Goal: Task Accomplishment & Management: Manage account settings

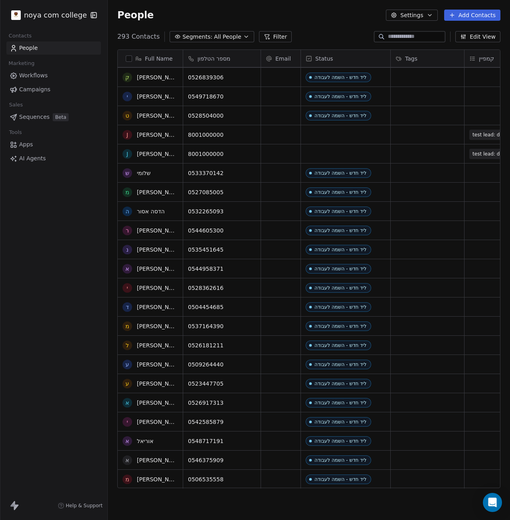
scroll to position [120, 0]
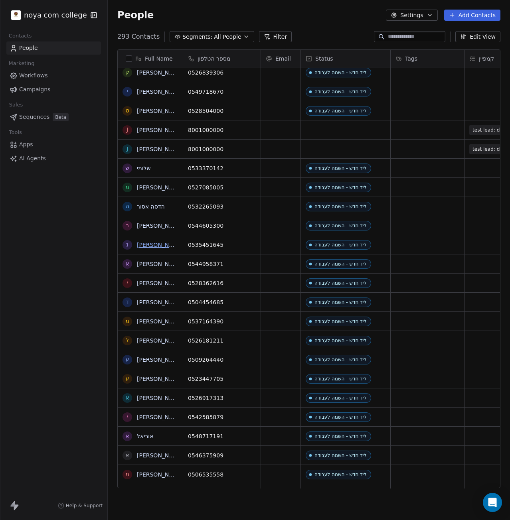
click at [157, 243] on link "[PERSON_NAME]" at bounding box center [160, 245] width 46 height 6
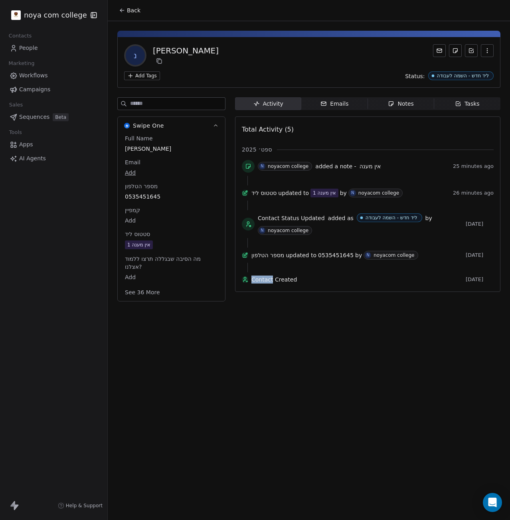
drag, startPoint x: 278, startPoint y: 316, endPoint x: 252, endPoint y: 421, distance: 108.5
click at [252, 421] on div "Back נ נועם דמרי Add Tags Status: ליד חדש - השמה לעבודה Swipe One Full Name נוע…" at bounding box center [309, 260] width 402 height 520
click at [253, 419] on div "Back נ נועם דמרי Add Tags Status: ליד חדש - השמה לעבודה Swipe One Full Name נוע…" at bounding box center [309, 260] width 402 height 520
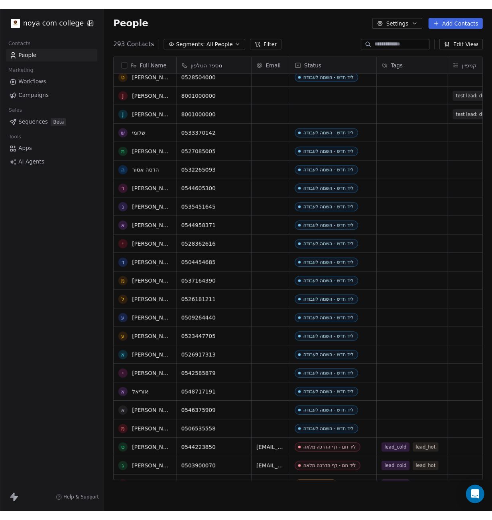
scroll to position [160, 0]
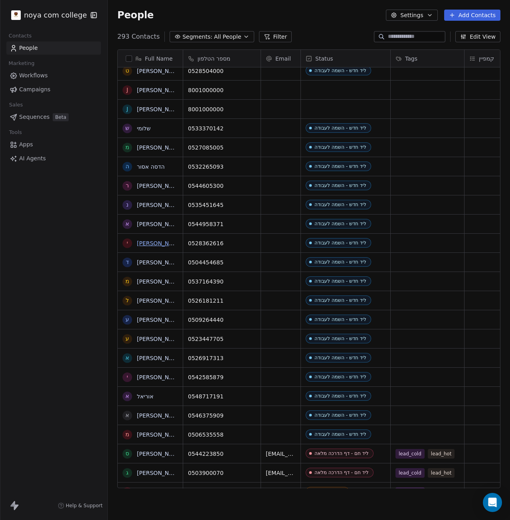
click at [157, 242] on link "[PERSON_NAME]" at bounding box center [160, 243] width 46 height 6
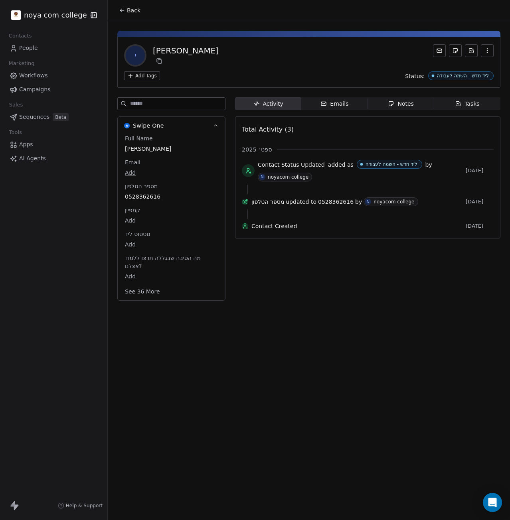
click at [403, 103] on div "Notes" at bounding box center [401, 104] width 26 height 8
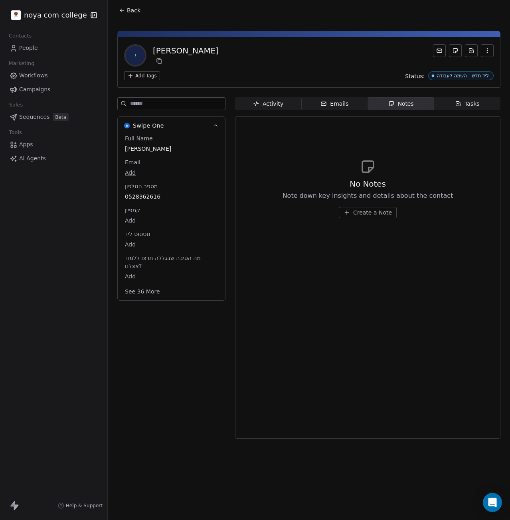
click at [363, 211] on span "Create a Note" at bounding box center [372, 213] width 39 height 8
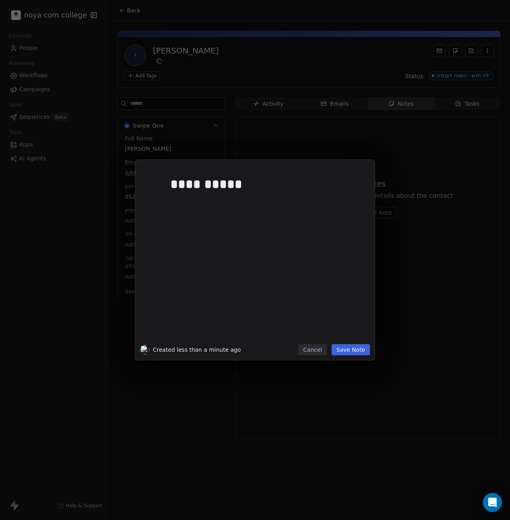
click at [347, 344] on div "**********" at bounding box center [254, 260] width 239 height 200
click at [350, 346] on button "Save Note" at bounding box center [351, 349] width 38 height 11
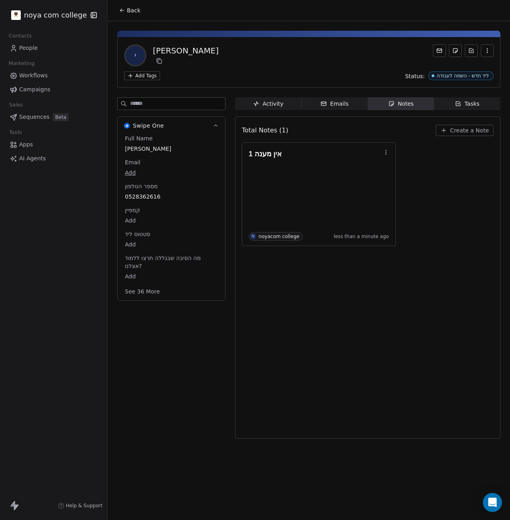
click at [146, 73] on html "noya com college Contacts People Marketing Workflows Campaigns Sales Sequences …" at bounding box center [255, 260] width 510 height 520
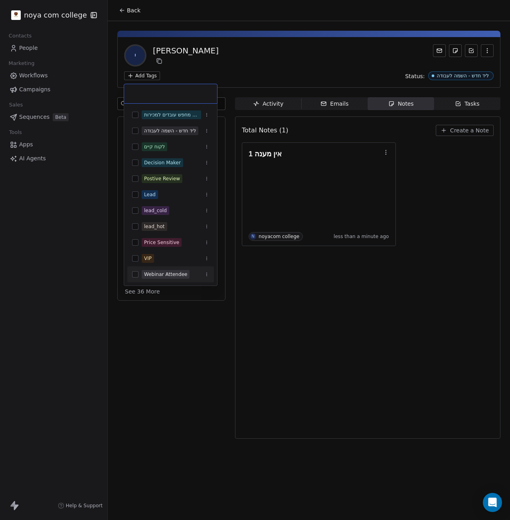
click at [298, 384] on html "noya com college Contacts People Marketing Workflows Campaigns Sales Sequences …" at bounding box center [255, 260] width 510 height 520
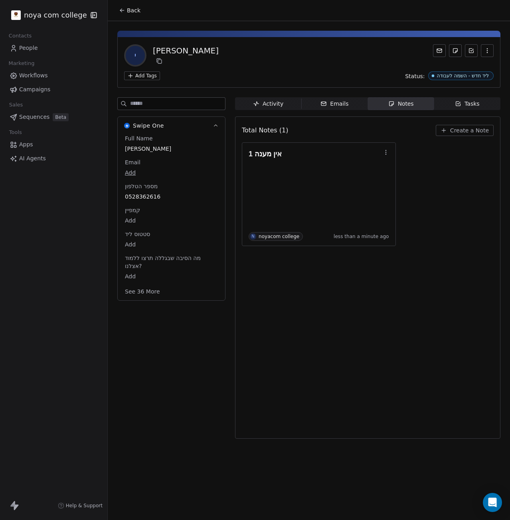
click at [122, 237] on div "Full Name יהונתן חדד Email Add מספר הטלפון 0528362616 קמפיין Add סטטוס ליד Add …" at bounding box center [171, 217] width 107 height 166
click at [124, 241] on body "noya com college Contacts People Marketing Workflows Campaigns Sales Sequences …" at bounding box center [255, 260] width 510 height 520
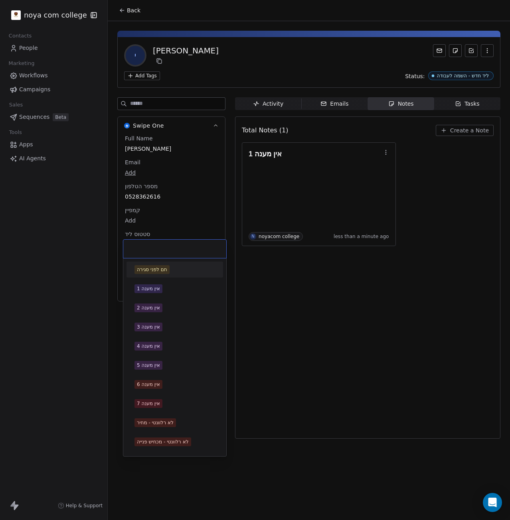
click at [126, 242] on div at bounding box center [174, 249] width 103 height 18
click at [165, 291] on div "אין מענה 1" at bounding box center [174, 288] width 81 height 9
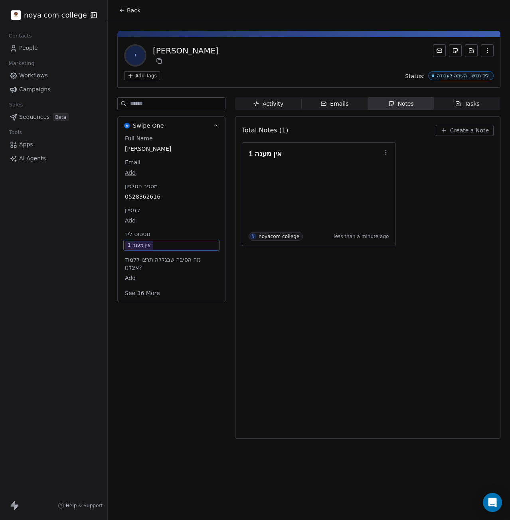
click at [396, 360] on div "Total Notes (1) Create a Note אין מענה 1 N noyacom college less than a minute a…" at bounding box center [368, 278] width 252 height 312
click at [144, 332] on div "Swipe One Full Name יהונתן חדד Email Add מספר הטלפון 0528362616 קמפיין Add סטטו…" at bounding box center [171, 270] width 108 height 346
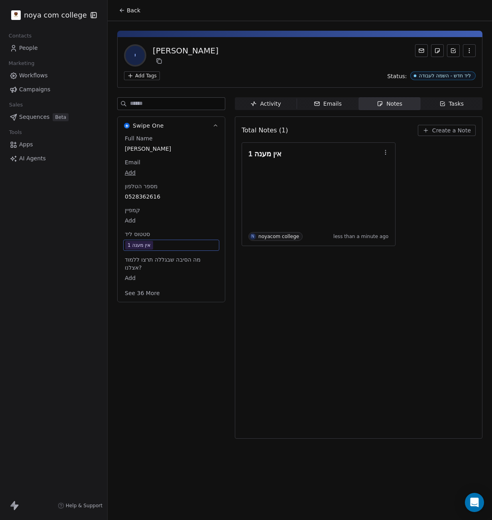
click at [472, 193] on div "אין מענה 1 N noyacom college less than a minute ago" at bounding box center [359, 194] width 234 height 104
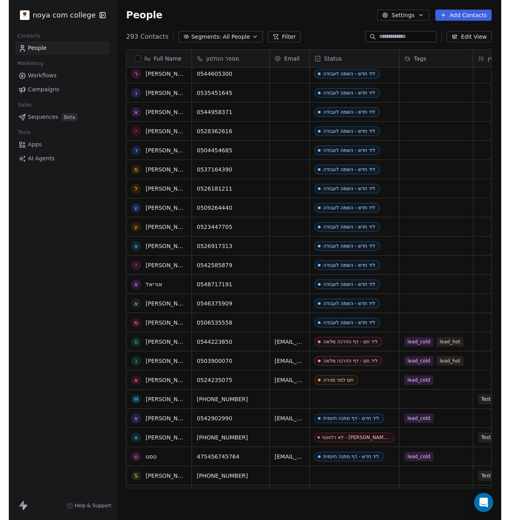
scroll to position [279, 0]
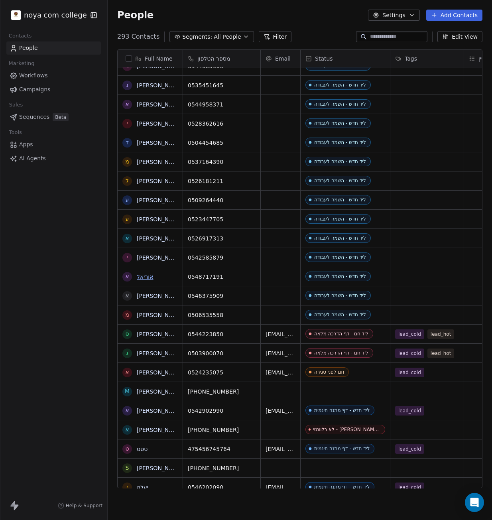
click at [145, 277] on link "אוריאל" at bounding box center [145, 277] width 17 height 6
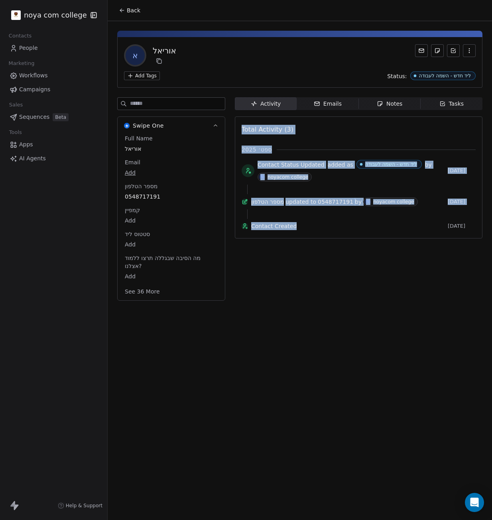
drag, startPoint x: 308, startPoint y: 282, endPoint x: 217, endPoint y: 369, distance: 124.7
click at [217, 369] on div "Back א אוריאל Add Tags Status: ליד חדש - השמה לעבודה Swipe One Full Name אוריאל…" at bounding box center [300, 260] width 385 height 520
click at [224, 361] on div "Back א אוריאל Add Tags Status: ליד חדש - השמה לעבודה Swipe One Full Name אוריאל…" at bounding box center [300, 260] width 385 height 520
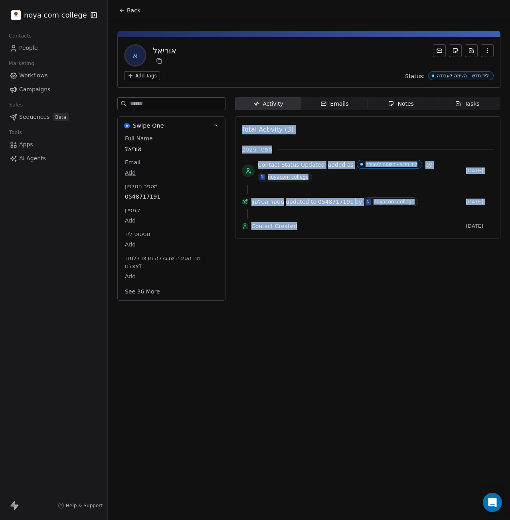
click at [411, 102] on div "Notes" at bounding box center [401, 104] width 26 height 8
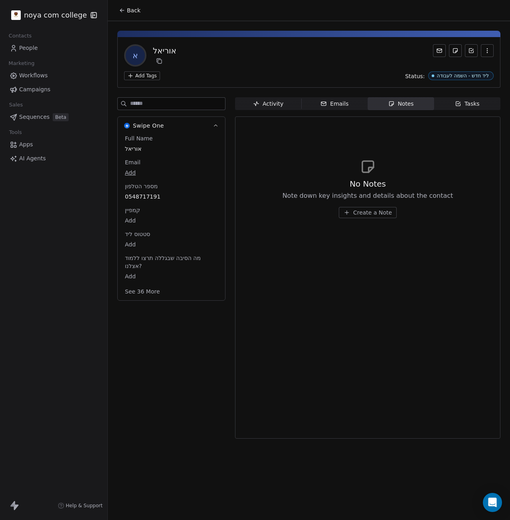
click at [382, 213] on span "Create a Note" at bounding box center [372, 213] width 39 height 8
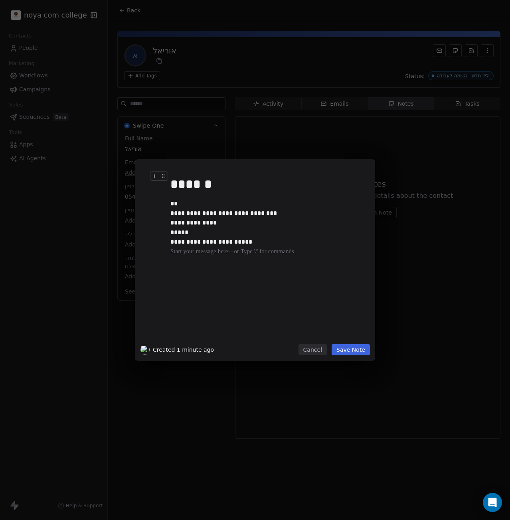
click at [208, 184] on div "******" at bounding box center [263, 184] width 187 height 19
click at [248, 249] on div at bounding box center [266, 252] width 193 height 10
click at [190, 261] on div at bounding box center [266, 262] width 193 height 10
click at [353, 353] on button "Save Note" at bounding box center [351, 349] width 38 height 11
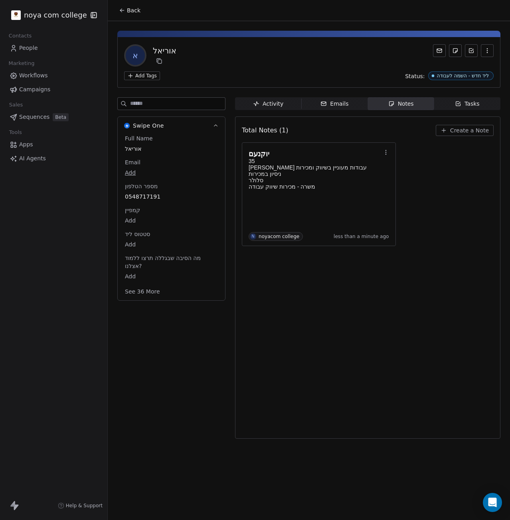
click at [308, 358] on div "Total Notes (1) Create a Note יוקנעם 35 בין עבודות מעוניין בשיווק ומכירות ניסיו…" at bounding box center [368, 278] width 252 height 312
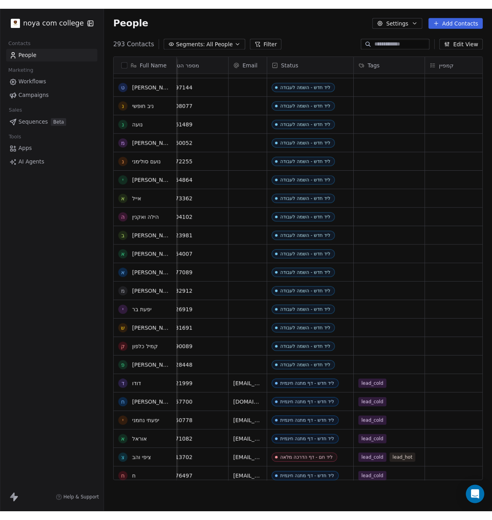
scroll to position [1716, 0]
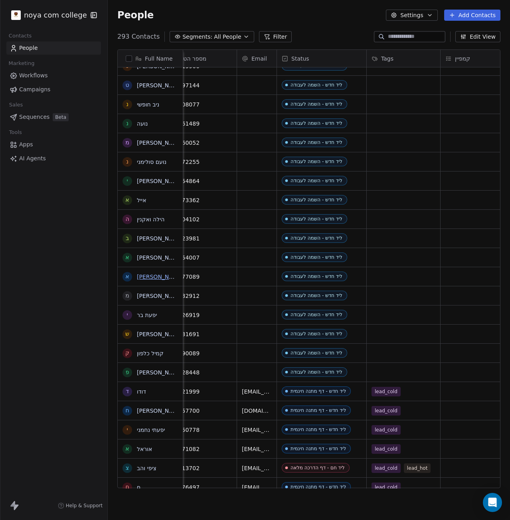
click at [162, 277] on link "[PERSON_NAME]" at bounding box center [160, 277] width 46 height 6
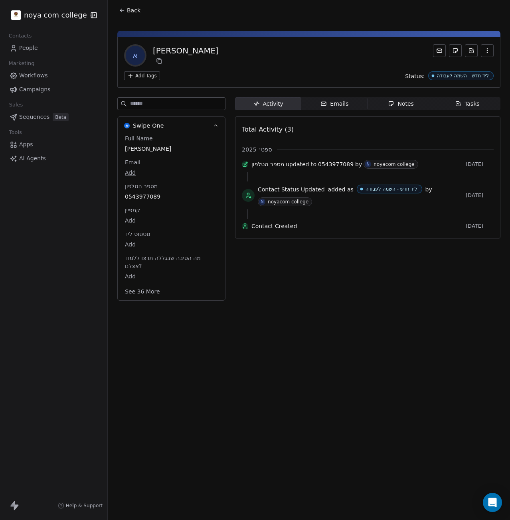
click at [320, 346] on div "Back א אהוד גבריאלוב Add Tags Status: ליד חדש - השמה לעבודה Swipe One Full Name…" at bounding box center [309, 260] width 402 height 520
click at [142, 237] on span "סטטוס ליד" at bounding box center [137, 234] width 28 height 8
click at [131, 243] on body "noya com college Contacts People Marketing Workflows Campaigns Sales Sequences …" at bounding box center [255, 260] width 510 height 520
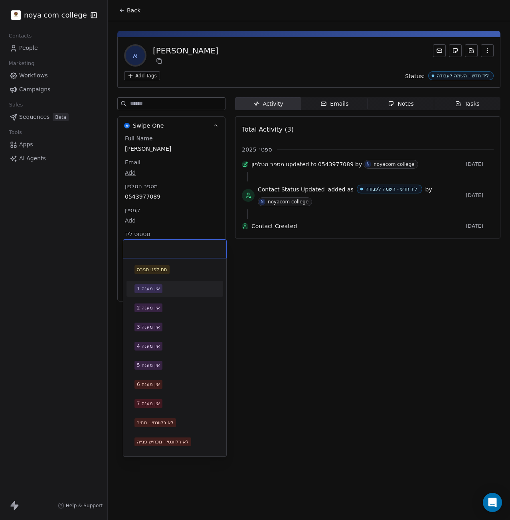
click at [158, 290] on div "אין מענה 1" at bounding box center [148, 288] width 23 height 7
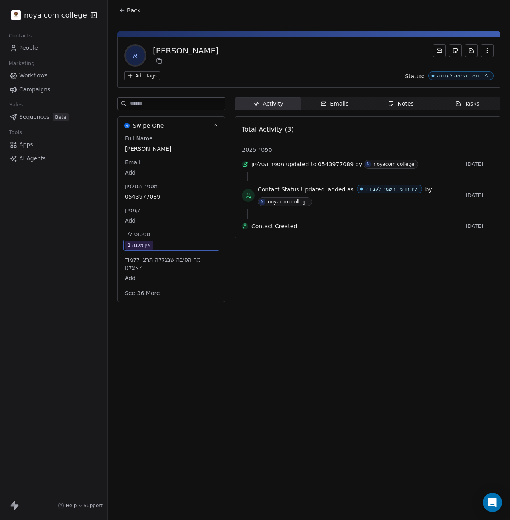
click at [403, 342] on div "Back א אהוד גבריאלוב Add Tags Status: ליד חדש - השמה לעבודה Swipe One Full Name…" at bounding box center [309, 260] width 402 height 520
click at [418, 101] on span "Notes Notes" at bounding box center [401, 103] width 66 height 13
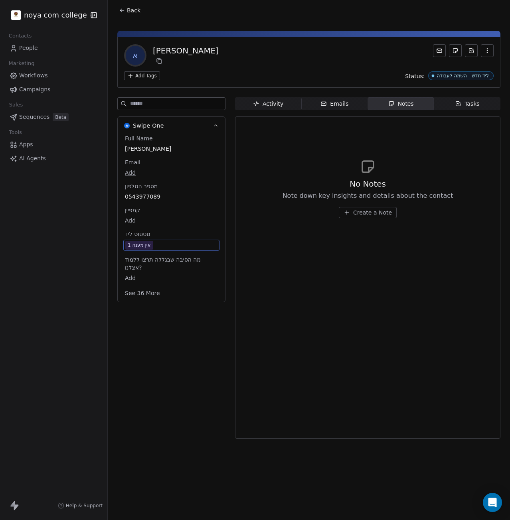
click at [379, 213] on span "Create a Note" at bounding box center [372, 213] width 39 height 8
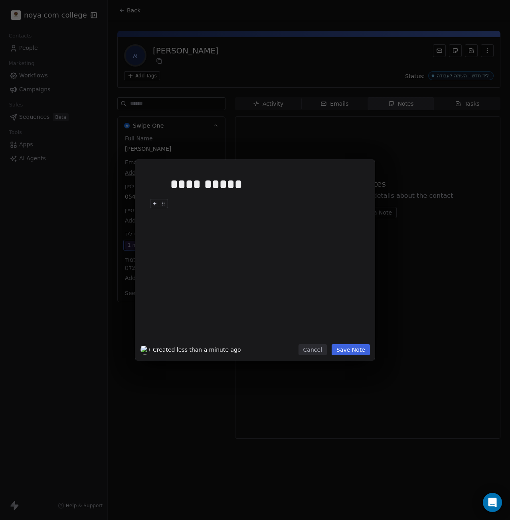
click at [354, 345] on button "Save Note" at bounding box center [351, 349] width 38 height 11
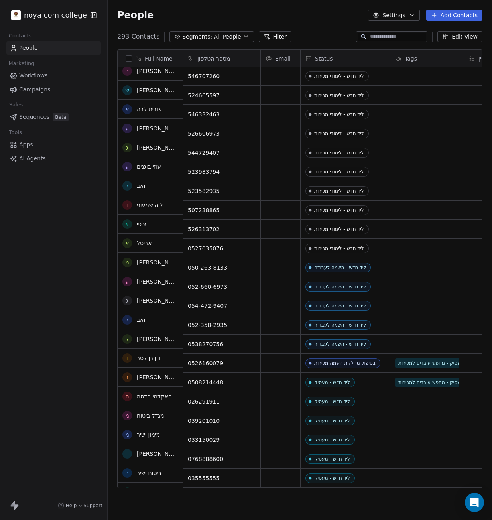
scroll to position [2553, 0]
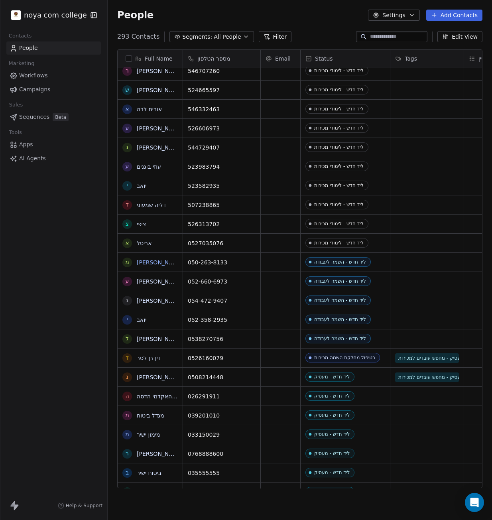
click at [144, 263] on link "[PERSON_NAME] [PERSON_NAME]" at bounding box center [184, 262] width 95 height 6
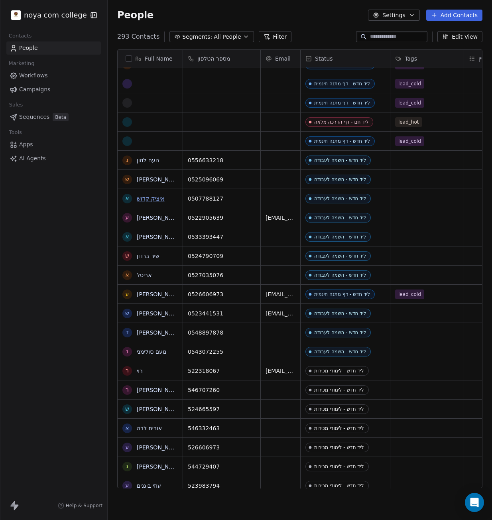
click at [152, 197] on link "איציק קדוש" at bounding box center [151, 198] width 28 height 6
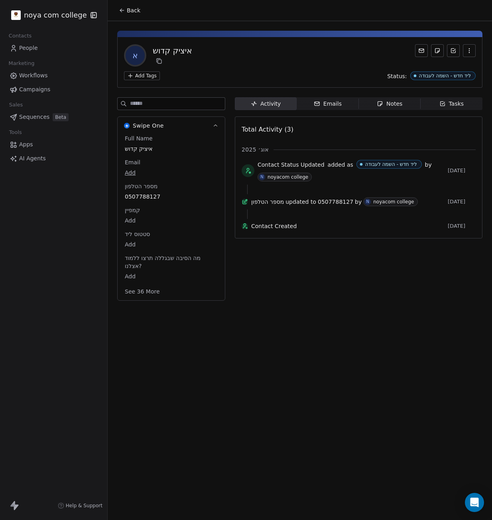
click at [240, 328] on div "Back א איציק קדוש Add Tags Status: ליד חדש - השמה לעבודה Swipe One Full Name אי…" at bounding box center [300, 260] width 385 height 520
drag, startPoint x: 151, startPoint y: 372, endPoint x: 178, endPoint y: 353, distance: 33.8
click at [180, 353] on div "Back א איציק קדוש Add Tags Status: ליד חדש - השמה לעבודה Swipe One Full Name אי…" at bounding box center [300, 260] width 385 height 520
click at [250, 334] on div "Back א איציק קדוש Add Tags Status: ליד חדש - השמה לעבודה Swipe One Full Name אי…" at bounding box center [300, 260] width 385 height 520
drag, startPoint x: 239, startPoint y: 326, endPoint x: 339, endPoint y: 333, distance: 99.6
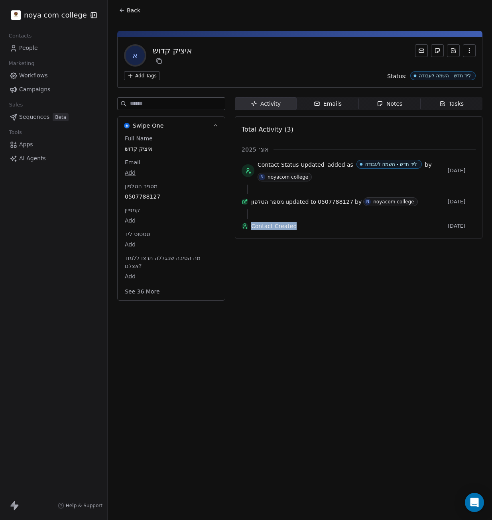
click at [339, 333] on div "Back א איציק קדוש Add Tags Status: ליד חדש - השמה לעבודה Swipe One Full Name אי…" at bounding box center [300, 260] width 385 height 520
click at [341, 335] on div "Back א איציק קדוש Add Tags Status: ליד חדש - השמה לעבודה Swipe One Full Name אי…" at bounding box center [300, 260] width 385 height 520
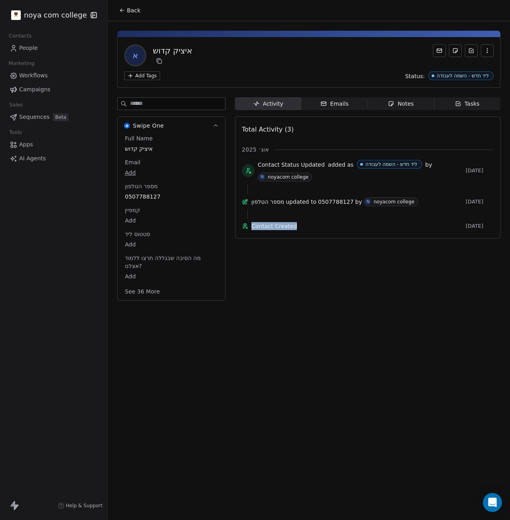
click at [398, 438] on div "Back א איציק קדוש Add Tags Status: ליד חדש - השמה לעבודה Swipe One Full Name אי…" at bounding box center [309, 260] width 402 height 520
click at [129, 241] on body "noya com college Contacts People Marketing Workflows Campaigns Sales Sequences …" at bounding box center [255, 260] width 510 height 520
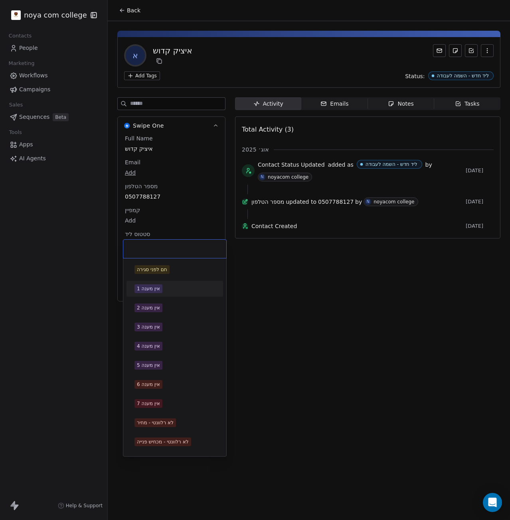
click at [156, 288] on div "אין מענה 1" at bounding box center [148, 288] width 23 height 7
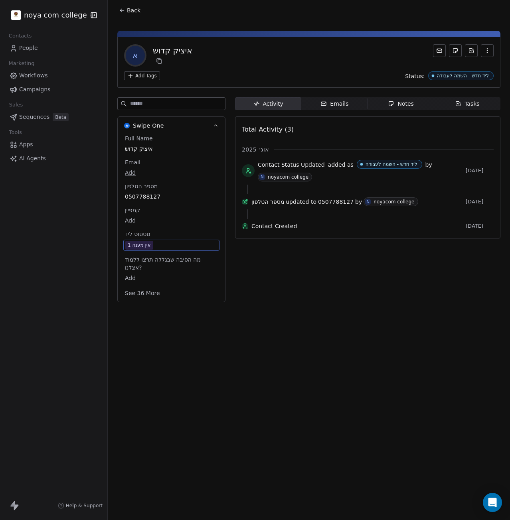
drag, startPoint x: 337, startPoint y: 321, endPoint x: 415, endPoint y: 163, distance: 175.9
click at [341, 321] on div "Back א איציק קדוש Add Tags Status: ליד חדש - השמה לעבודה Swipe One Full Name אי…" at bounding box center [309, 260] width 402 height 520
click at [375, 105] on span "Notes Notes" at bounding box center [401, 103] width 66 height 13
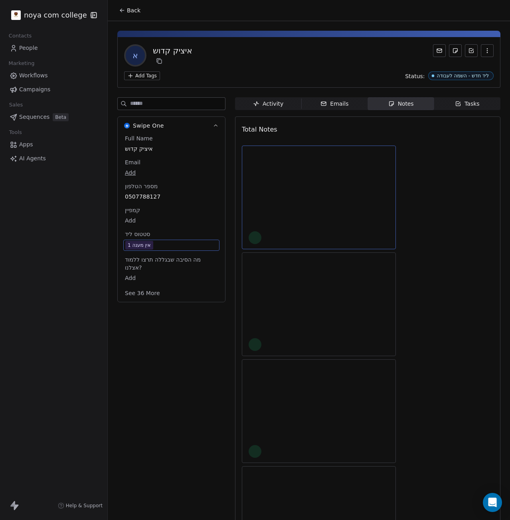
drag, startPoint x: 330, startPoint y: 217, endPoint x: 324, endPoint y: 220, distance: 7.0
click at [325, 219] on div at bounding box center [319, 197] width 140 height 93
click at [472, 260] on div at bounding box center [368, 465] width 252 height 638
drag, startPoint x: 362, startPoint y: 339, endPoint x: 360, endPoint y: 312, distance: 27.2
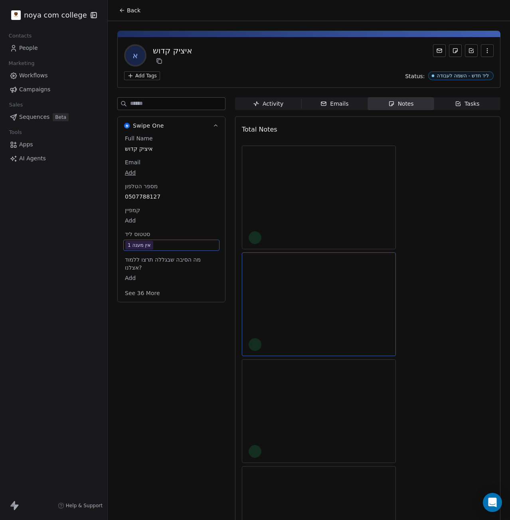
click at [360, 336] on div at bounding box center [319, 304] width 140 height 93
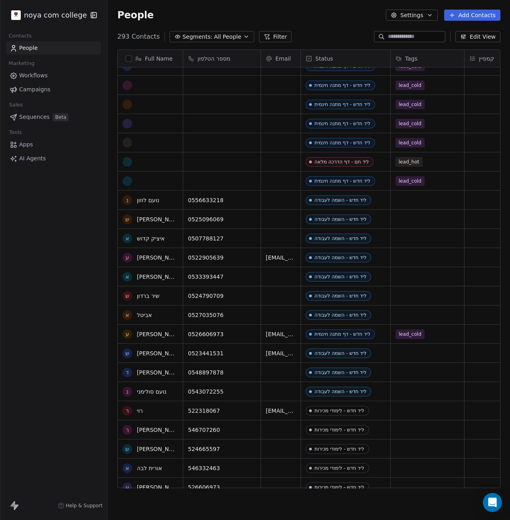
scroll to position [2154, 0]
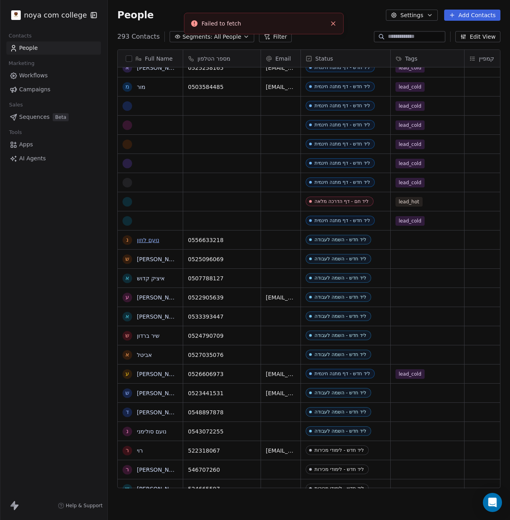
click at [150, 240] on link "נועם לוזון" at bounding box center [148, 240] width 22 height 6
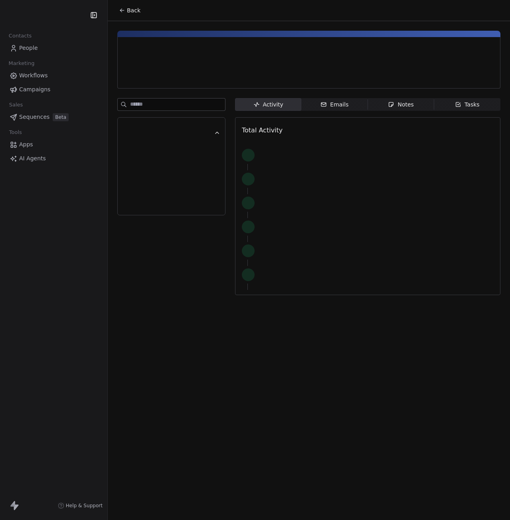
click at [298, 351] on div "Back Activity Activity Emails Emails Notes Notes Tasks Tasks Total Activity" at bounding box center [309, 260] width 402 height 520
click at [274, 428] on div "Back Activity Activity Emails Emails Notes Notes Tasks Tasks Total Activity" at bounding box center [309, 260] width 402 height 520
drag, startPoint x: 298, startPoint y: 295, endPoint x: 305, endPoint y: 292, distance: 8.2
click at [298, 296] on div "Activity Activity Emails Emails Notes Notes Tasks Tasks Total Activity" at bounding box center [367, 199] width 265 height 202
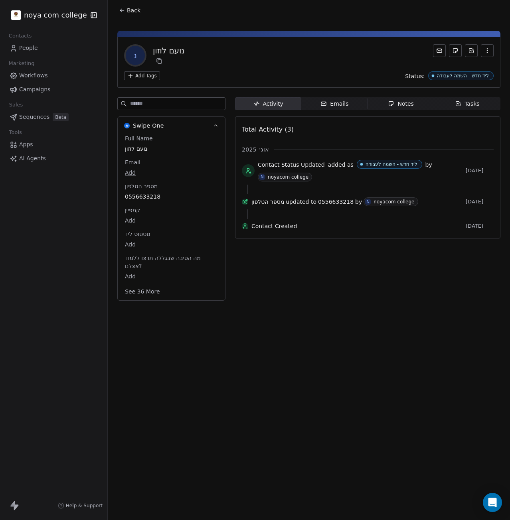
drag, startPoint x: 324, startPoint y: 352, endPoint x: 316, endPoint y: 341, distance: 14.0
click at [324, 351] on div "Back נ [PERSON_NAME] Add Tags Status: ליד חדש - השמה לעבודה Swipe One Full Name…" at bounding box center [309, 260] width 402 height 520
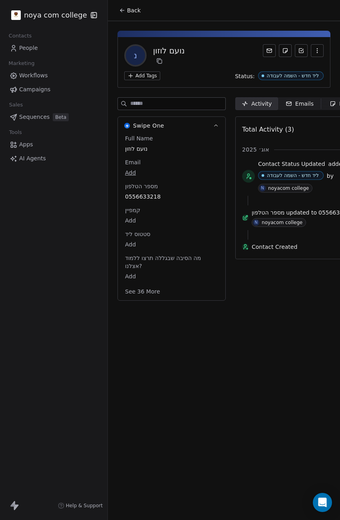
click at [124, 404] on div "Back נ [PERSON_NAME] Add Tags Status: ליד חדש - השמה לעבודה Swipe One Full Name…" at bounding box center [224, 260] width 232 height 520
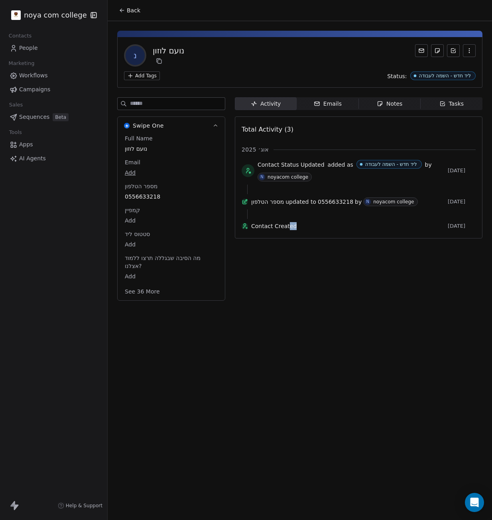
drag, startPoint x: 294, startPoint y: 326, endPoint x: 317, endPoint y: 325, distance: 22.8
click at [317, 325] on div "Back נ [PERSON_NAME] Add Tags Status: ליד חדש - השמה לעבודה Swipe One Full Name…" at bounding box center [300, 260] width 385 height 520
click at [316, 326] on div "Back נ [PERSON_NAME] Add Tags Status: ליד חדש - השמה לעבודה Swipe One Full Name…" at bounding box center [300, 260] width 385 height 520
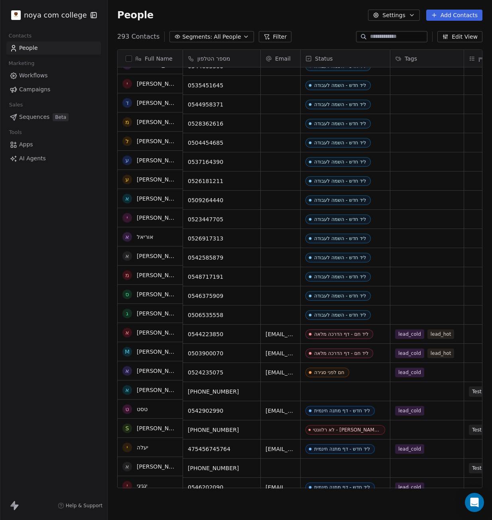
scroll to position [279, 0]
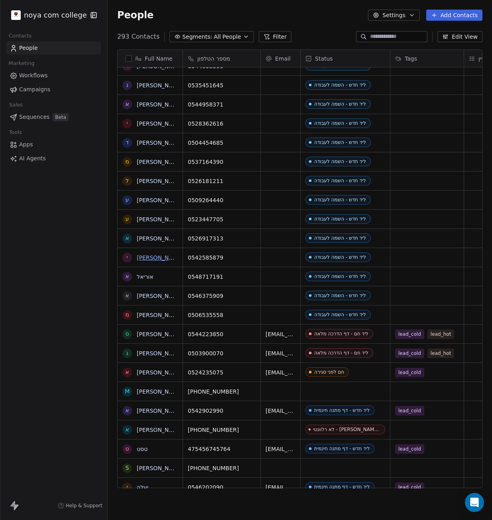
click at [162, 259] on link "[PERSON_NAME]" at bounding box center [160, 258] width 46 height 6
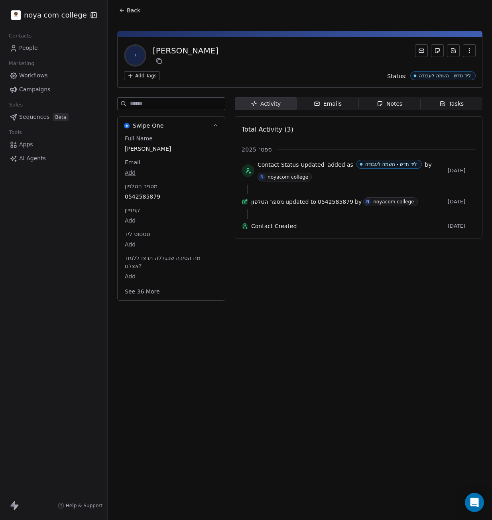
click at [436, 296] on div "Activity Activity Emails Emails Notes Notes Tasks Tasks Total Activity (3) ספט׳…" at bounding box center [359, 201] width 248 height 208
click at [386, 107] on div "Notes" at bounding box center [390, 104] width 26 height 8
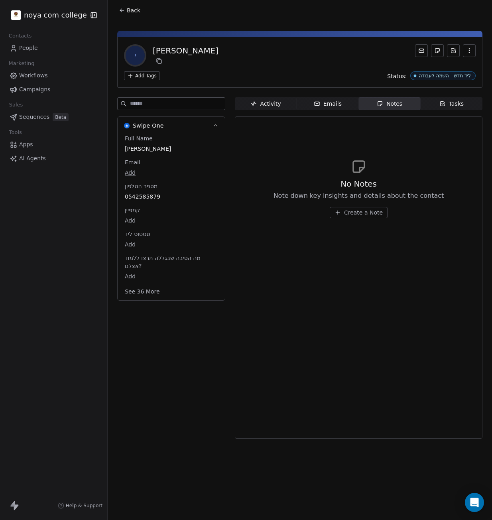
click at [359, 209] on span "Create a Note" at bounding box center [363, 213] width 39 height 8
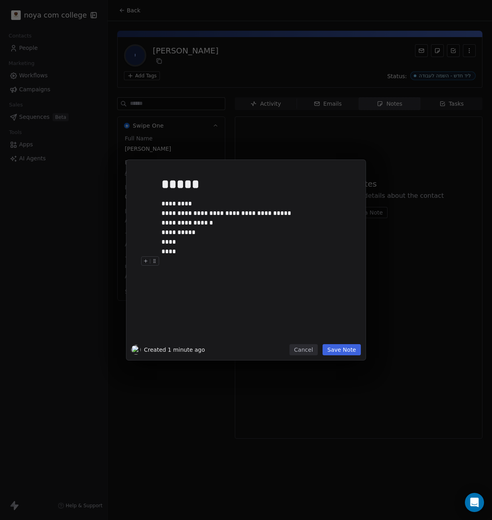
click at [433, 256] on div "**********" at bounding box center [246, 260] width 492 height 200
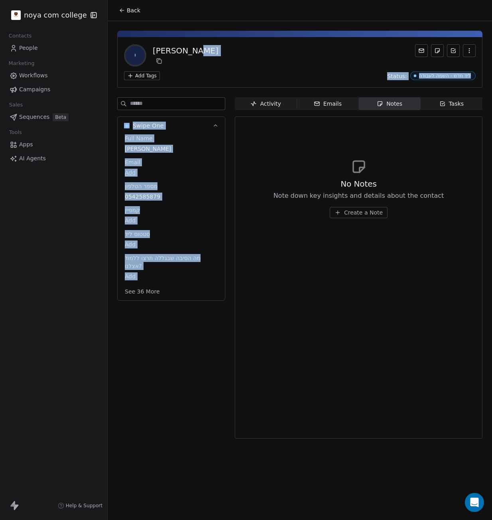
drag, startPoint x: 150, startPoint y: 379, endPoint x: 211, endPoint y: 41, distance: 343.5
click at [211, 41] on div "[PERSON_NAME] Add Tags Status: ליד חדש - השמה לעבודה Swipe One Full Name [PERSO…" at bounding box center [300, 232] width 385 height 422
click at [204, 45] on div "[PERSON_NAME]" at bounding box center [300, 55] width 352 height 22
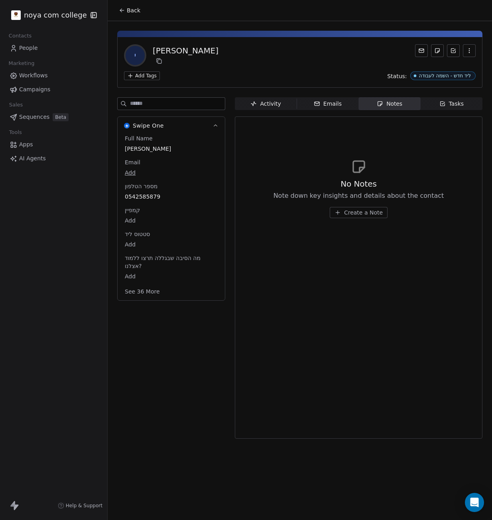
click at [470, 267] on div "No Notes Note down key insights and details about the contact Create a Note" at bounding box center [359, 278] width 234 height 312
click at [337, 208] on button "Create a Note" at bounding box center [359, 212] width 58 height 11
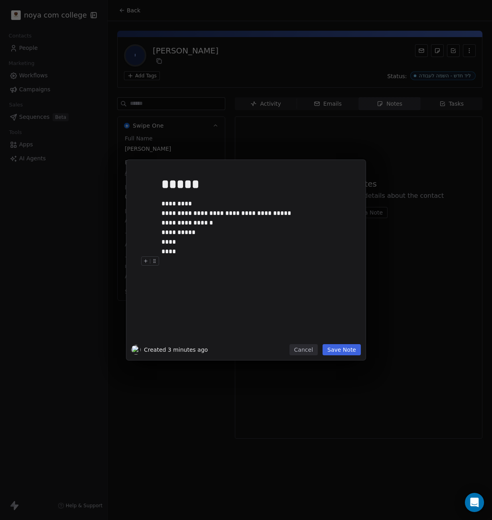
click at [231, 258] on div at bounding box center [258, 262] width 193 height 10
click at [350, 354] on button "Save Note" at bounding box center [342, 349] width 38 height 11
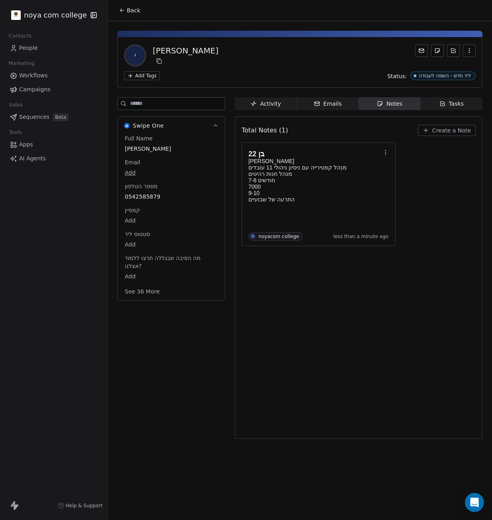
click at [439, 199] on div "בן 22 [PERSON_NAME] מנהל קפטירייה עם ניסיון ניהולי 11 עובדים מנהל חנות רהיטים 7…" at bounding box center [359, 194] width 234 height 104
click at [458, 131] on span "Create a Note" at bounding box center [451, 130] width 39 height 8
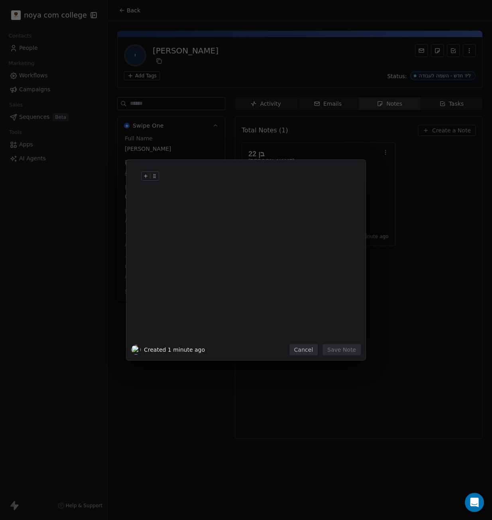
click at [205, 186] on div at bounding box center [258, 184] width 193 height 19
click at [338, 352] on button "Save Note" at bounding box center [342, 349] width 38 height 11
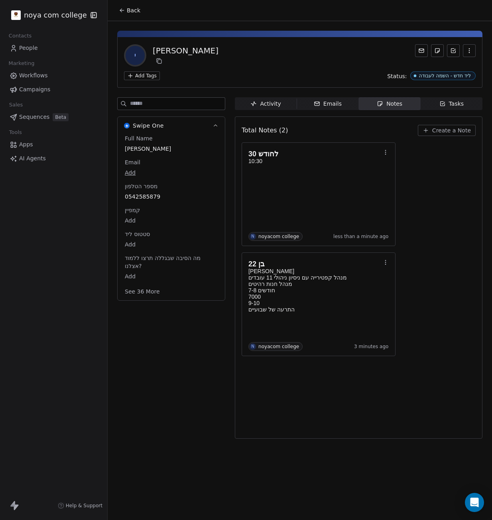
click at [428, 273] on div "30 לחודש 10:30 N noyacom college less than a minute ago בן 22 [PERSON_NAME] מנה…" at bounding box center [359, 249] width 234 height 214
click at [471, 207] on div "30 לחודש 10:30 N noyacom college less than a minute ago בן 22 [PERSON_NAME] מנה…" at bounding box center [359, 249] width 234 height 214
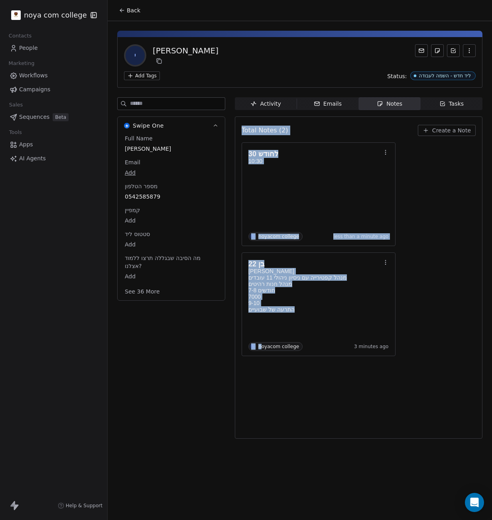
drag, startPoint x: 262, startPoint y: 370, endPoint x: 129, endPoint y: 393, distance: 134.9
click at [128, 386] on div "Swipe One Full Name [PERSON_NAME] Email Add מספר הטלפון 0542585879 קמפיין Add ס…" at bounding box center [299, 270] width 365 height 346
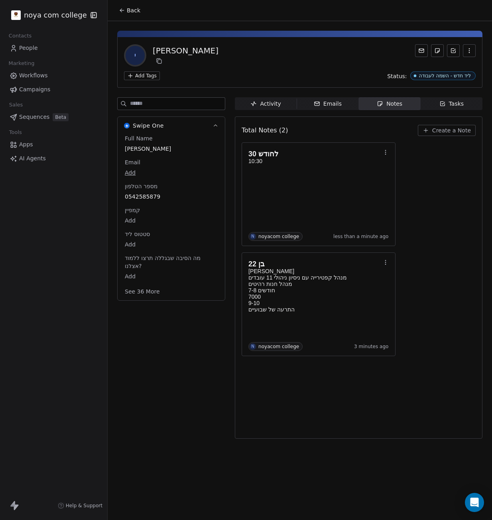
click at [129, 391] on div "Swipe One Full Name [PERSON_NAME] Email Add מספר הטלפון 0542585879 קמפיין Add ס…" at bounding box center [171, 270] width 108 height 346
click at [129, 246] on body "noya com college Contacts People Marketing Workflows Campaigns Sales Sequences …" at bounding box center [246, 260] width 492 height 520
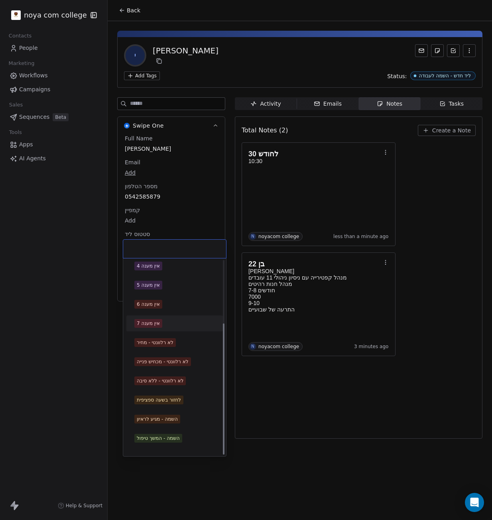
scroll to position [93, 0]
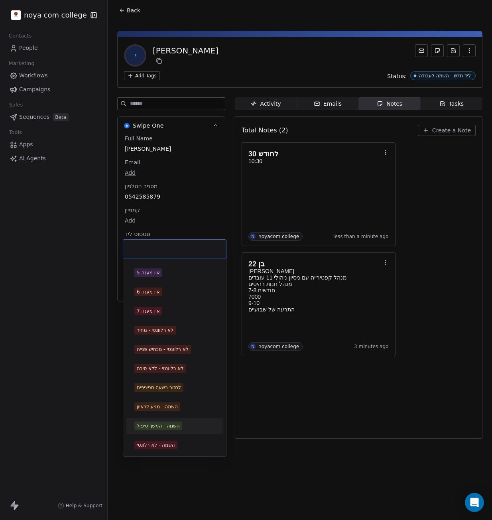
click at [198, 427] on div "השמה - המשך טיפול" at bounding box center [174, 426] width 81 height 9
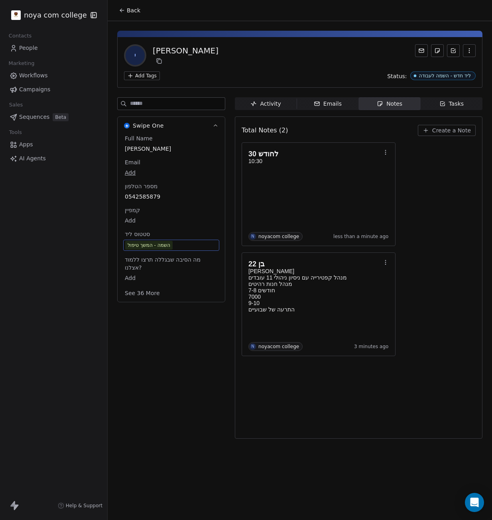
click at [230, 390] on div "Swipe One Full Name [PERSON_NAME] Email Add מספר הטלפון 0542585879 קמפיין Add ס…" at bounding box center [299, 270] width 365 height 346
click at [218, 390] on div "Swipe One Full Name [PERSON_NAME] Email Add מספר הטלפון 0542585879 קמפיין Add ס…" at bounding box center [171, 270] width 108 height 346
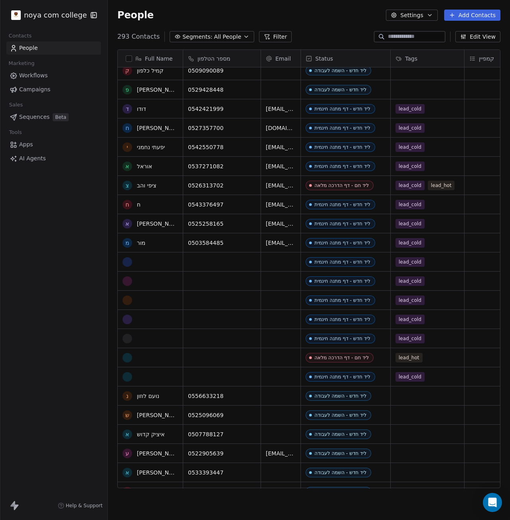
scroll to position [1998, 0]
click at [152, 188] on link "ציפי והב" at bounding box center [147, 186] width 20 height 6
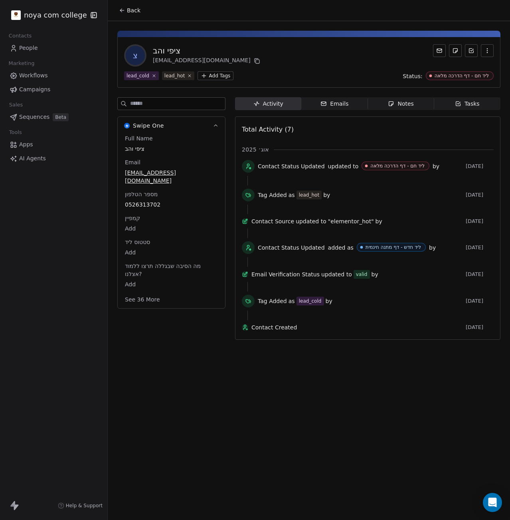
drag, startPoint x: 336, startPoint y: 374, endPoint x: 298, endPoint y: 383, distance: 38.2
click at [298, 383] on div "Back [PERSON_NAME] [EMAIL_ADDRESS][DOMAIN_NAME] lead_cold lead_hot Add Tags Sta…" at bounding box center [309, 260] width 402 height 520
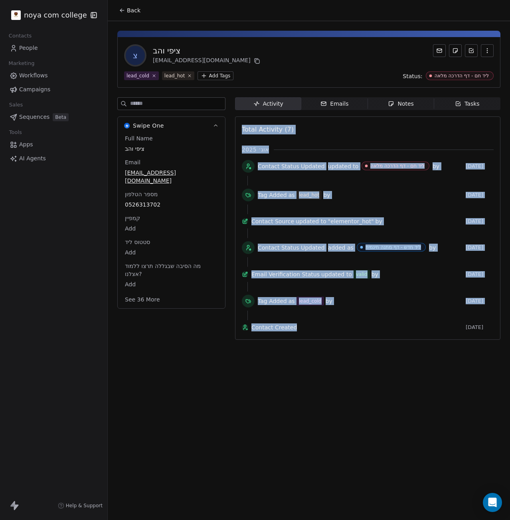
drag, startPoint x: 357, startPoint y: 360, endPoint x: 187, endPoint y: 350, distance: 170.6
click at [186, 350] on div "Back [PERSON_NAME] [EMAIL_ADDRESS][DOMAIN_NAME] lead_cold lead_hot Add Tags Sta…" at bounding box center [309, 260] width 402 height 520
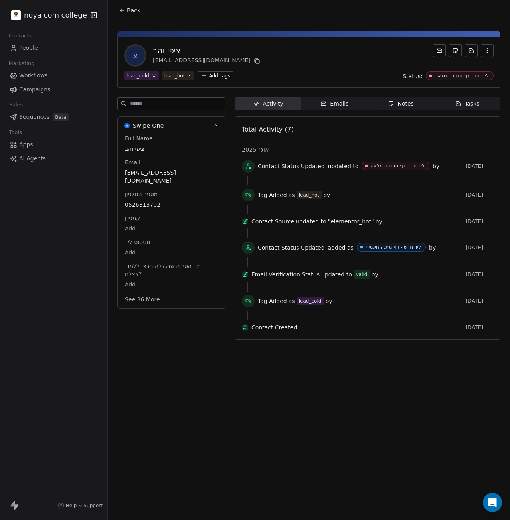
click at [191, 345] on div "Swipe One Full Name [PERSON_NAME] Email [EMAIL_ADDRESS][DOMAIN_NAME] מספר הטלפו…" at bounding box center [171, 220] width 108 height 247
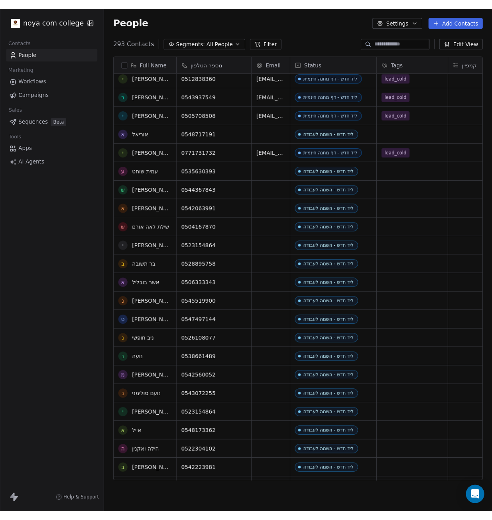
scroll to position [1479, 0]
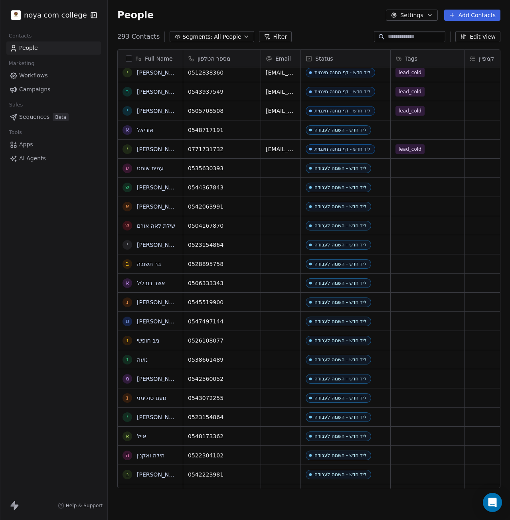
click at [166, 301] on link "[PERSON_NAME]" at bounding box center [160, 302] width 46 height 6
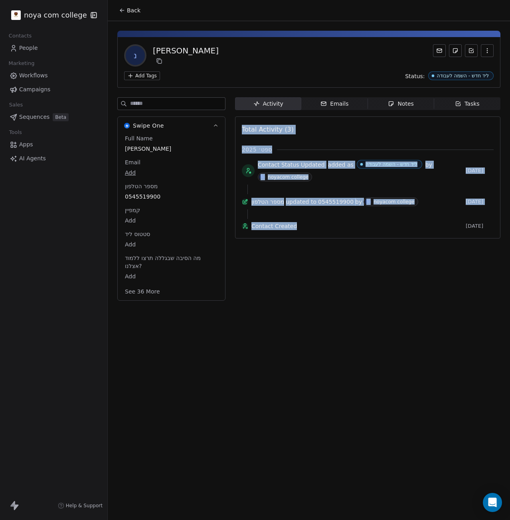
drag, startPoint x: 133, startPoint y: 344, endPoint x: 322, endPoint y: 327, distance: 189.4
click at [322, 327] on div "Back נ [PERSON_NAME] Add Tags Status: ליד חדש - השמה לעבודה Swipe One Full Name…" at bounding box center [309, 260] width 402 height 520
click at [262, 276] on div "Activity Activity Emails Emails Notes Notes Tasks Tasks Total Activity (3) ספט׳…" at bounding box center [367, 201] width 265 height 208
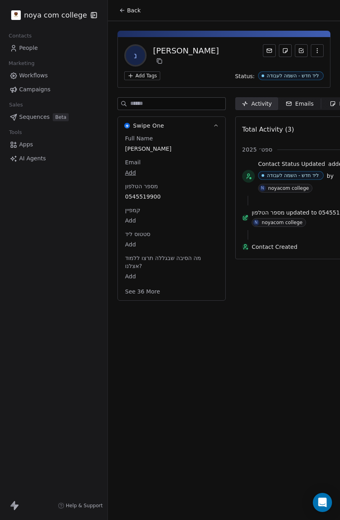
click at [148, 427] on div "Back נ [PERSON_NAME] Add Tags Status: ליד חדש - השמה לעבודה Swipe One Full Name…" at bounding box center [224, 260] width 232 height 520
click at [162, 334] on div "Back נ [PERSON_NAME] Add Tags Status: ליד חדש - השמה לעבודה Swipe One Full Name…" at bounding box center [224, 260] width 232 height 520
